Goal: Information Seeking & Learning: Learn about a topic

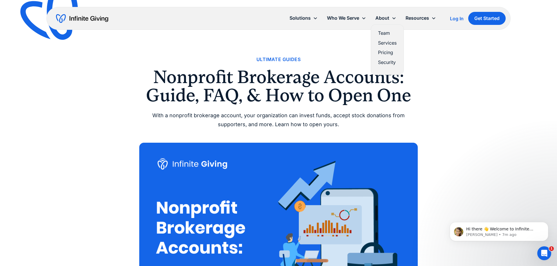
click at [388, 53] on link "Pricing" at bounding box center [387, 53] width 19 height 8
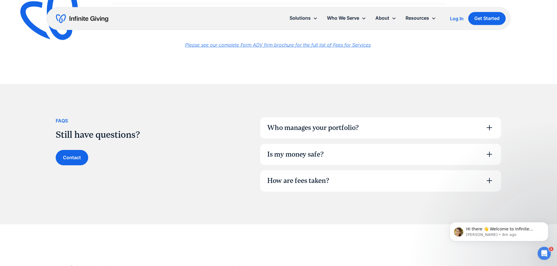
scroll to position [355, 0]
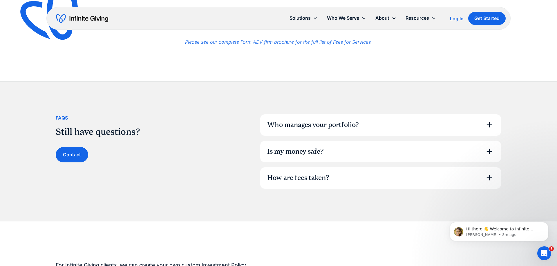
click at [491, 178] on icon at bounding box center [488, 177] width 9 height 9
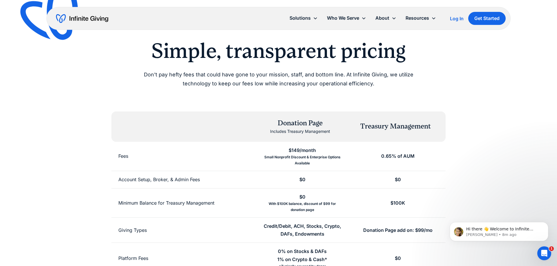
scroll to position [0, 0]
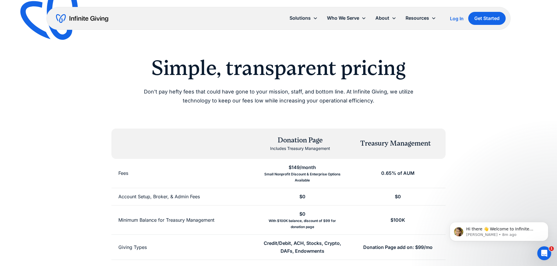
click at [526, 152] on div "Simple, transparent pricing Don't pay hefty fees that could have gone to your m…" at bounding box center [278, 218] width 557 height 436
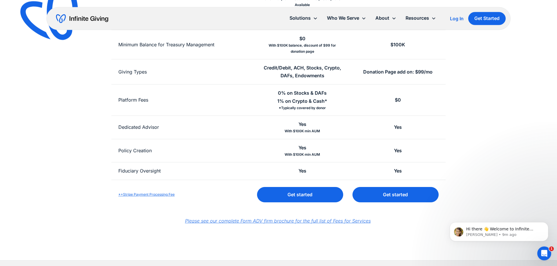
scroll to position [177, 0]
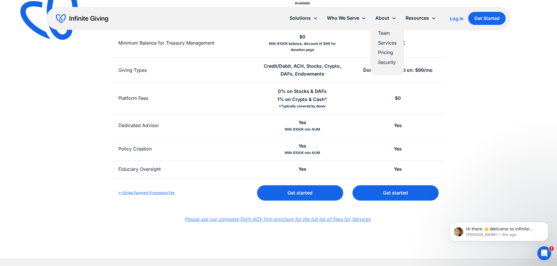
click at [389, 42] on link "Services" at bounding box center [387, 43] width 19 height 8
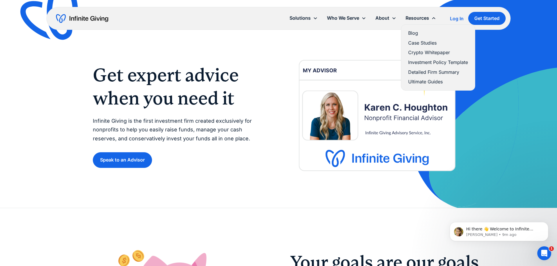
click at [418, 43] on link "Case Studies" at bounding box center [438, 43] width 60 height 8
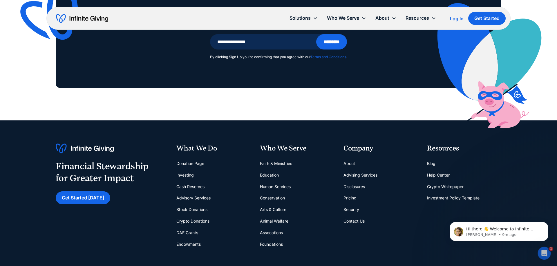
scroll to position [621, 0]
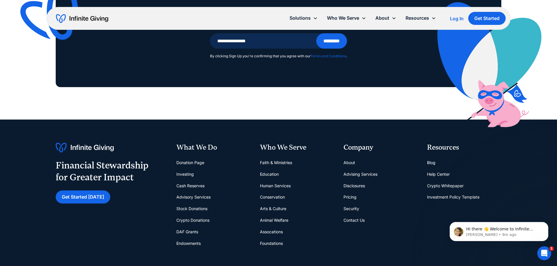
click at [190, 206] on link "Stock Donations" at bounding box center [191, 209] width 31 height 12
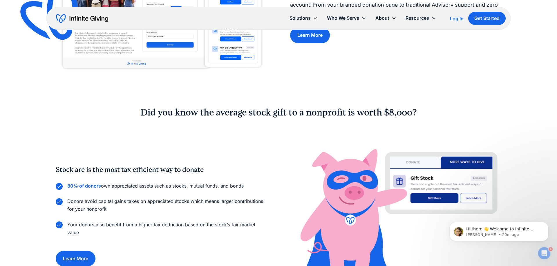
scroll to position [1524, 0]
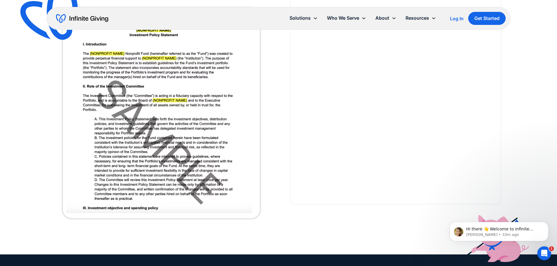
click at [504, 66] on div "For Infinite Giving clients, we can create your own custom Investment Policy St…" at bounding box center [278, 88] width 557 height 331
click at [269, 228] on div "For Infinite Giving clients, we can create your own custom Investment Policy St…" at bounding box center [278, 88] width 445 height 331
click at [327, 224] on div "For Infinite Giving clients, we can create your own custom Investment Policy St…" at bounding box center [278, 88] width 445 height 331
